Goal: Transaction & Acquisition: Purchase product/service

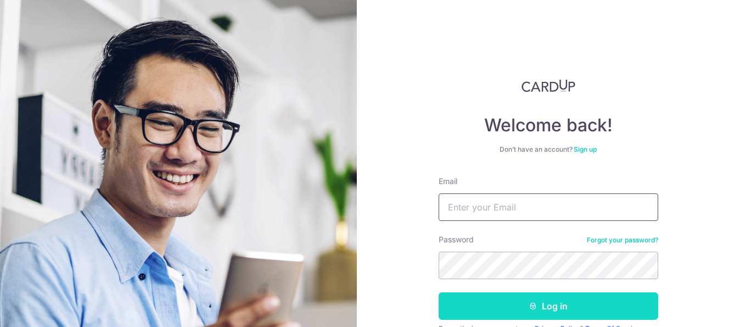
type input "[EMAIL_ADDRESS][DOMAIN_NAME]"
click at [569, 304] on button "Log in" at bounding box center [549, 305] width 220 height 27
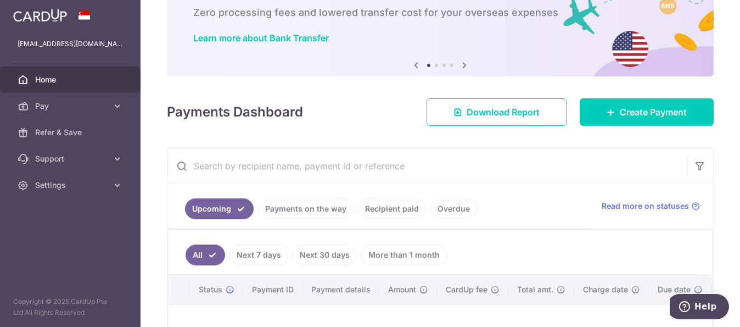
scroll to position [91, 0]
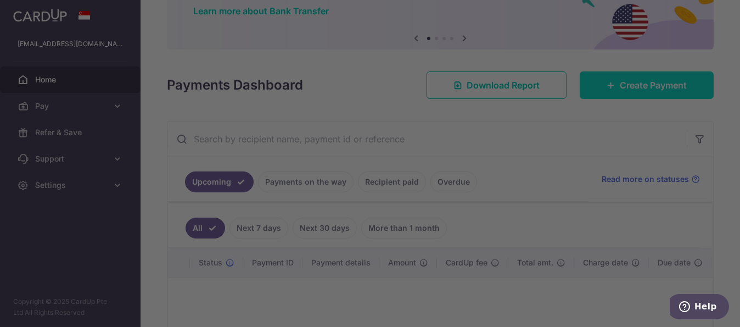
click at [644, 81] on body "telljohnong@gmail.com Home Pay Payments Recipients Cards Refer & Save Support F…" at bounding box center [370, 163] width 740 height 327
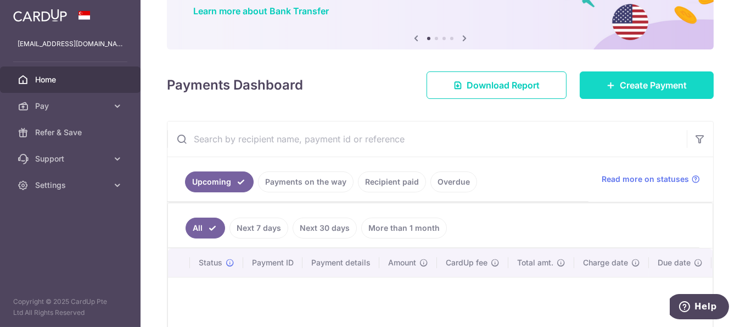
click at [630, 91] on span "Create Payment" at bounding box center [653, 85] width 67 height 13
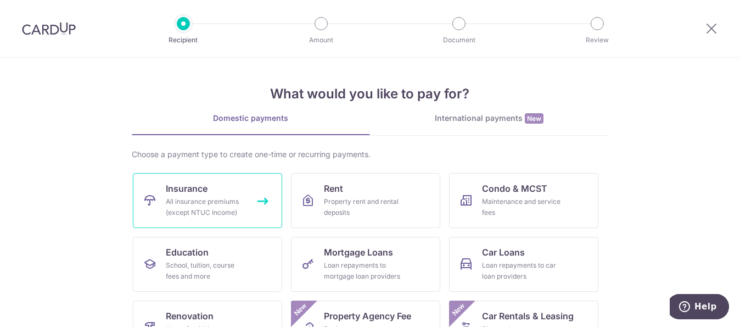
click at [181, 198] on div "All insurance premiums (except NTUC Income)" at bounding box center [205, 207] width 79 height 22
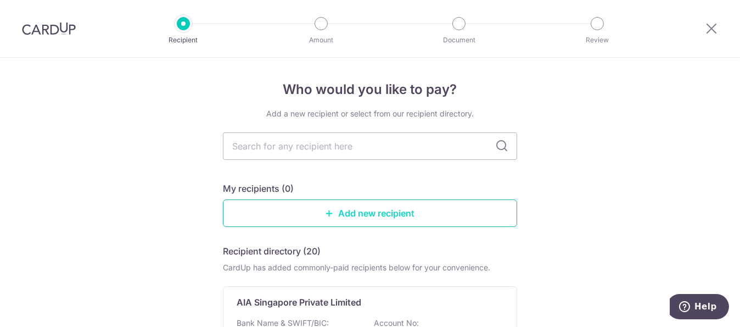
scroll to position [91, 0]
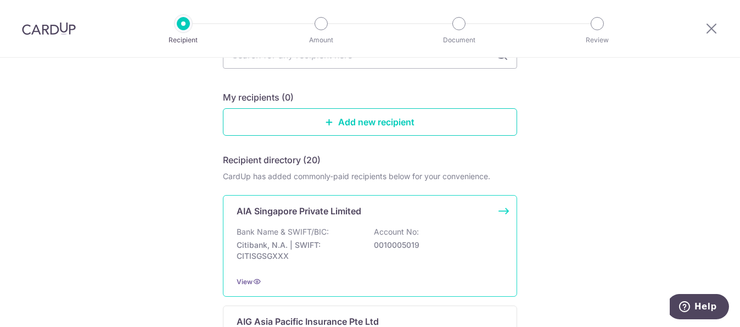
click at [280, 211] on p "AIA Singapore Private Limited" at bounding box center [299, 210] width 125 height 13
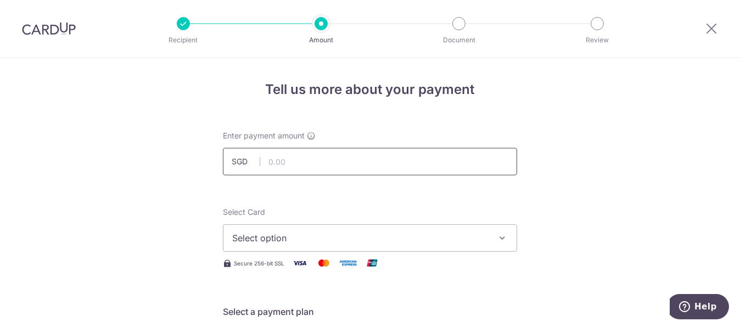
click at [279, 167] on input "text" at bounding box center [370, 161] width 294 height 27
click at [266, 238] on span "Select option" at bounding box center [360, 237] width 256 height 13
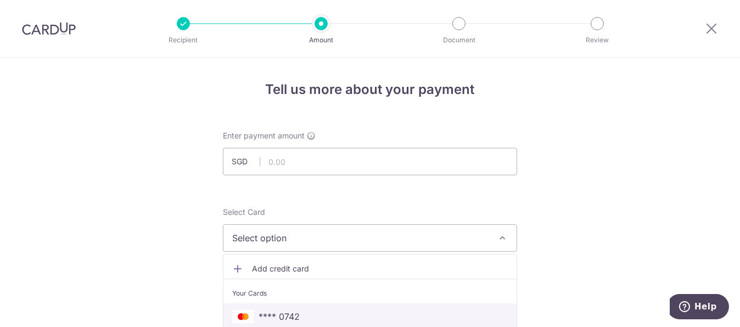
click at [279, 311] on span "**** 0742" at bounding box center [279, 316] width 41 height 13
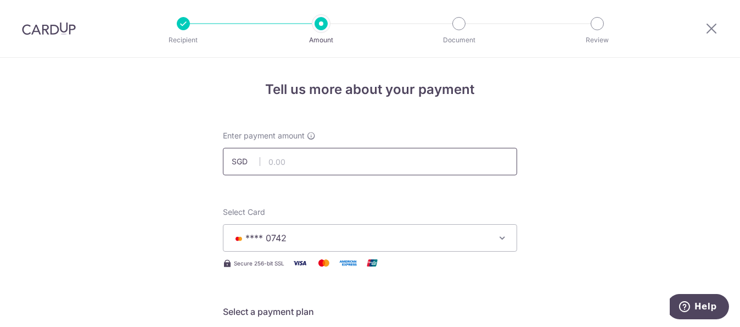
click at [310, 150] on input "text" at bounding box center [370, 161] width 294 height 27
type input "398.14"
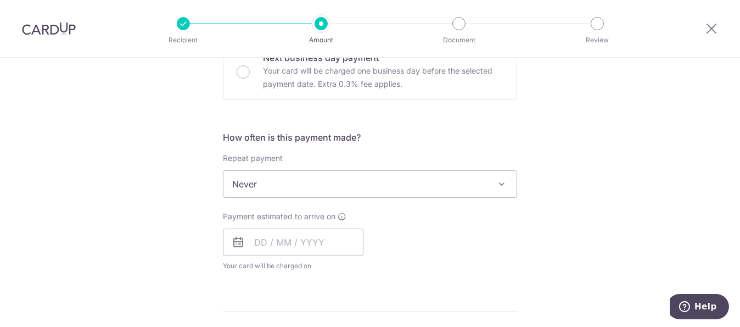
scroll to position [366, 0]
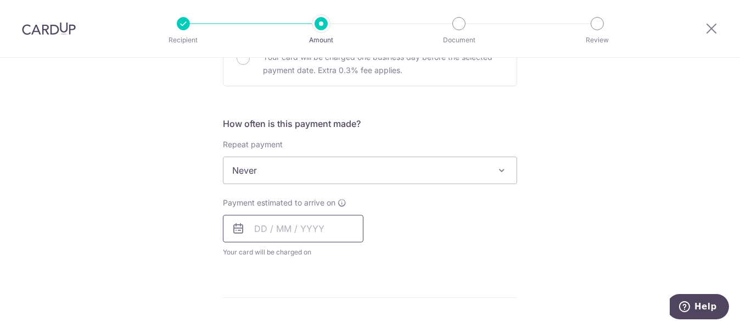
click at [302, 230] on input "text" at bounding box center [293, 228] width 141 height 27
click at [422, 229] on div "Payment estimated to arrive on Prev Next Sep Oct Nov Dec 2025 2026 2027 2028 20…" at bounding box center [370, 227] width 308 height 60
click at [297, 225] on input "text" at bounding box center [293, 228] width 141 height 27
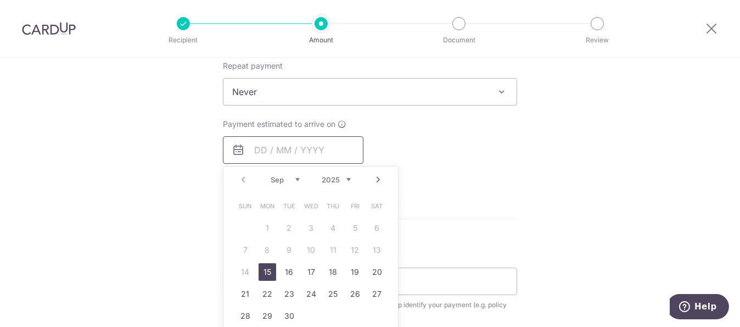
scroll to position [457, 0]
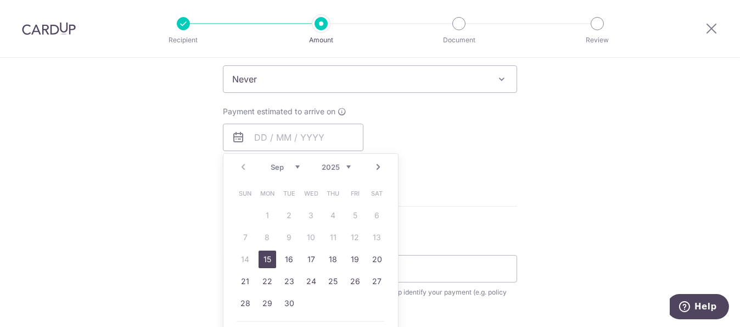
click at [264, 256] on link "15" at bounding box center [268, 259] width 18 height 18
type input "[DATE]"
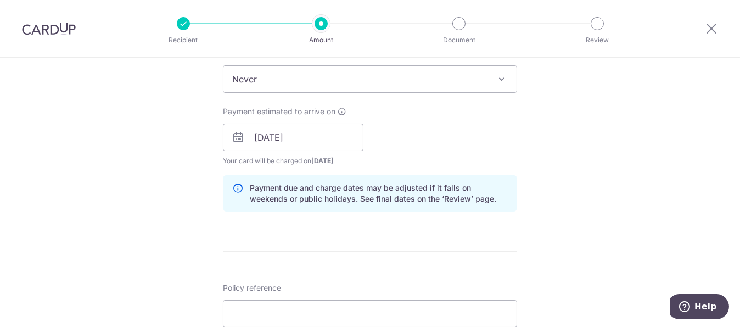
scroll to position [549, 0]
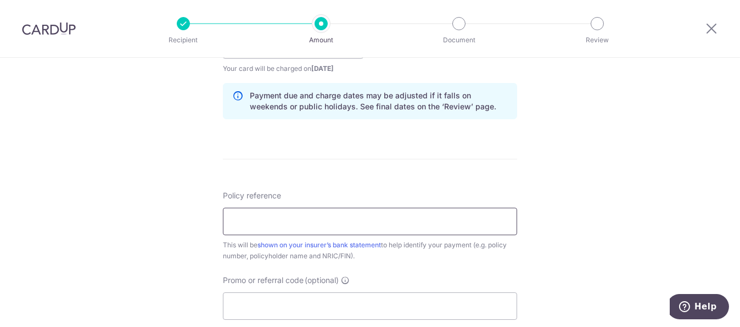
click at [327, 208] on input "Policy reference" at bounding box center [370, 221] width 294 height 27
paste input "L544620739"
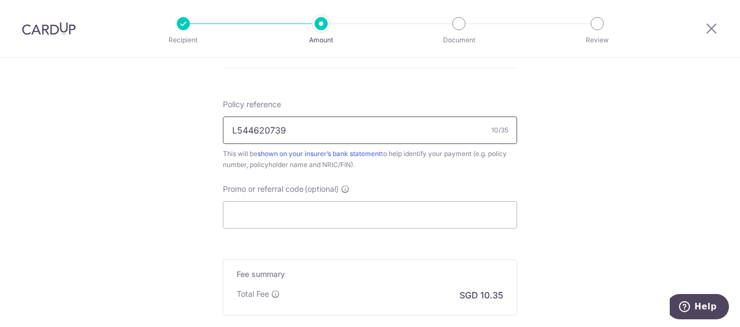
type input "L544620739"
click at [327, 209] on input "Promo or referral code (optional)" at bounding box center [370, 214] width 294 height 27
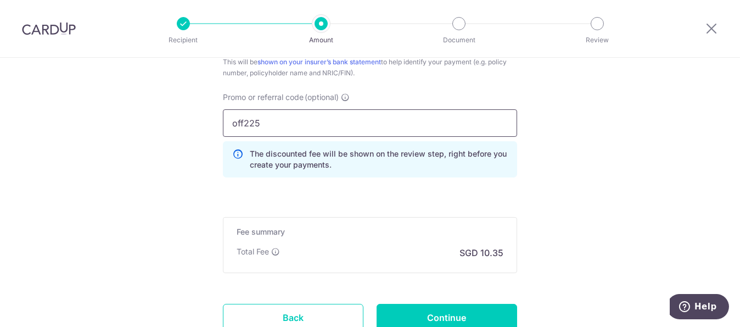
scroll to position [816, 0]
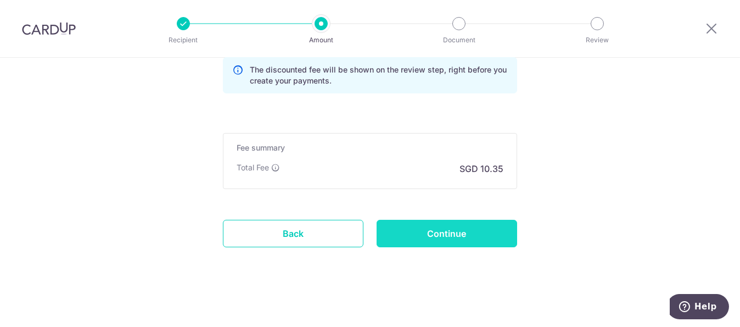
type input "off225"
click at [472, 228] on input "Continue" at bounding box center [447, 233] width 141 height 27
type input "Create Schedule"
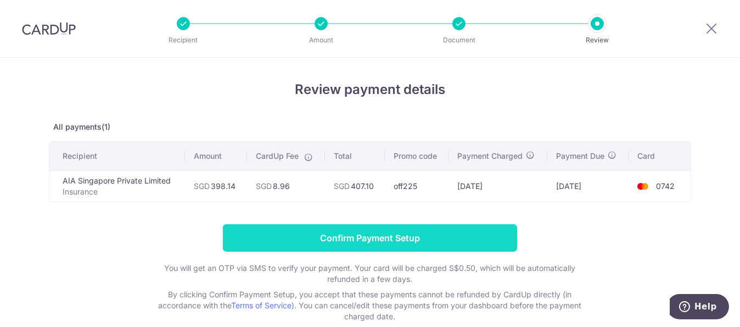
click at [393, 232] on input "Confirm Payment Setup" at bounding box center [370, 237] width 294 height 27
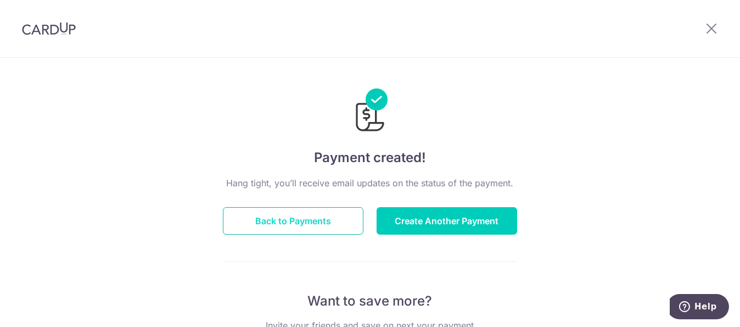
click at [317, 225] on button "Back to Payments" at bounding box center [293, 220] width 141 height 27
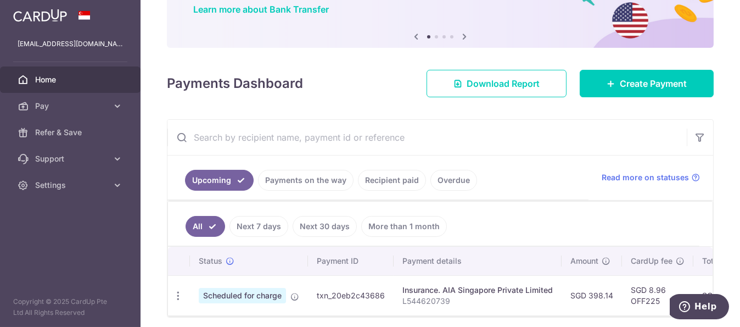
scroll to position [137, 0]
